Goal: Information Seeking & Learning: Check status

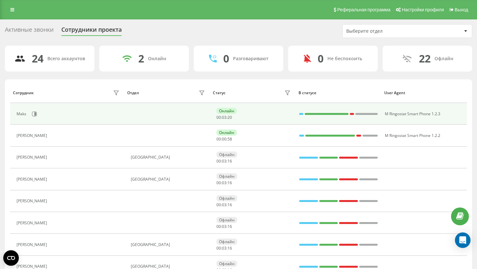
click at [40, 110] on div "Maks" at bounding box center [69, 114] width 104 height 11
click at [36, 115] on icon at bounding box center [34, 114] width 5 height 5
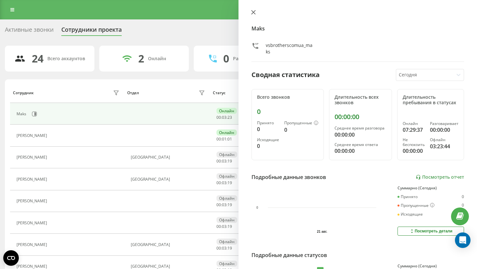
click at [251, 15] on button at bounding box center [253, 13] width 8 height 6
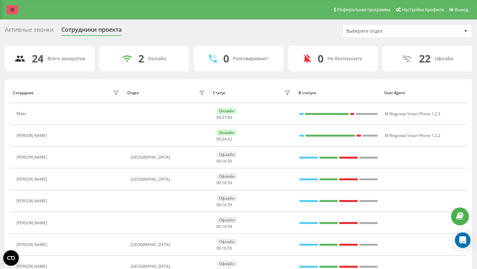
click at [14, 11] on icon at bounding box center [12, 9] width 4 height 5
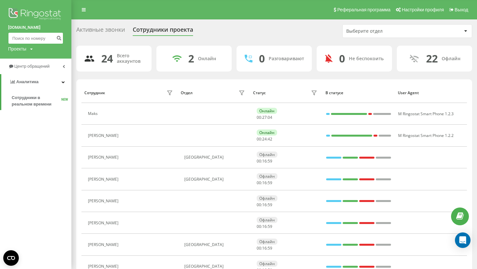
click at [26, 36] on input at bounding box center [35, 38] width 55 height 12
paste input "[PHONE_NUMBER]"
click at [14, 39] on input "[PHONE_NUMBER]" at bounding box center [35, 38] width 55 height 12
type input "48 729 059 093"
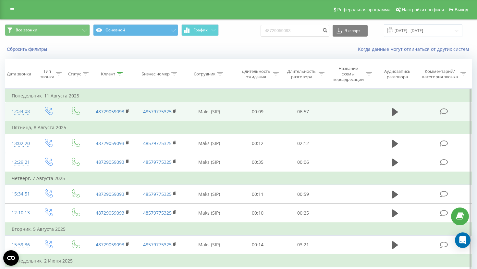
click at [445, 115] on td at bounding box center [444, 111] width 55 height 19
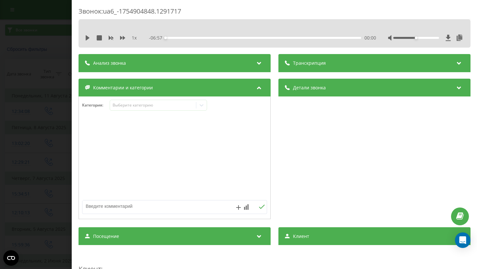
click at [434, 87] on div "Детали звонка" at bounding box center [374, 88] width 192 height 18
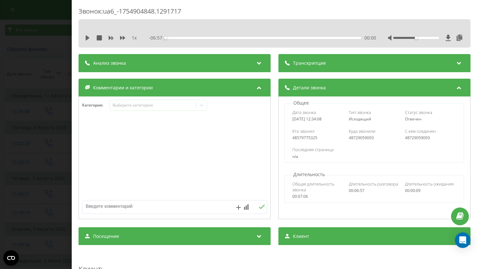
click at [259, 64] on icon at bounding box center [259, 62] width 8 height 6
